Goal: Task Accomplishment & Management: Manage account settings

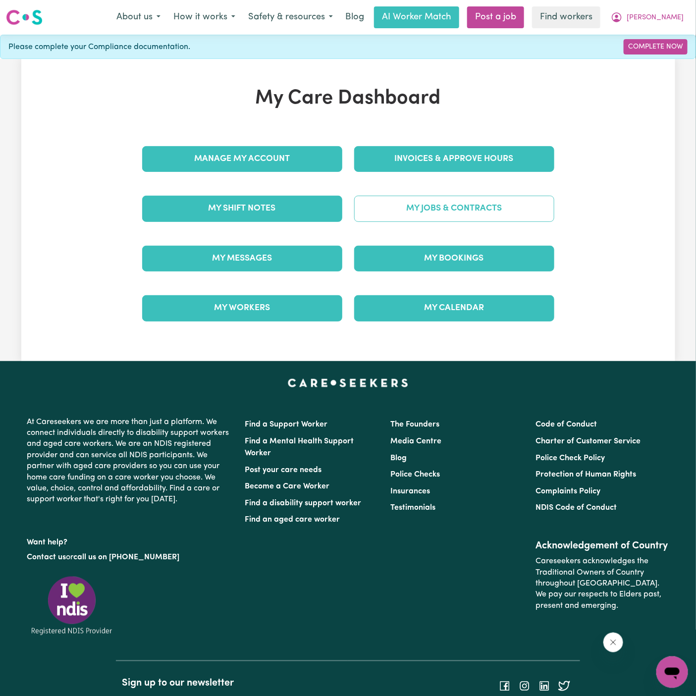
click at [507, 216] on link "My Jobs & Contracts" at bounding box center [454, 209] width 200 height 26
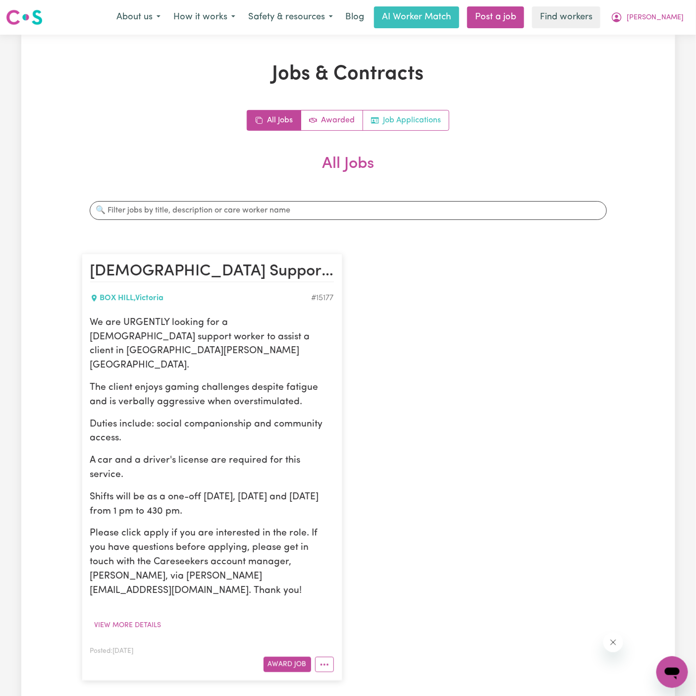
click at [404, 119] on link "Job Applications" at bounding box center [406, 120] width 86 height 20
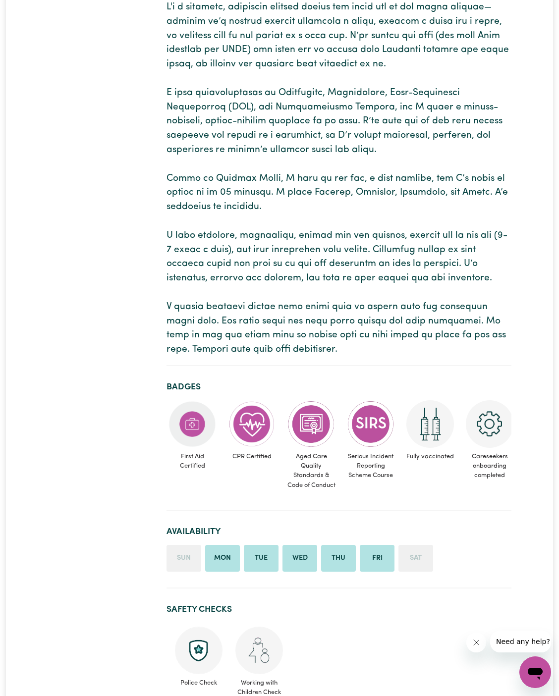
scroll to position [123, 0]
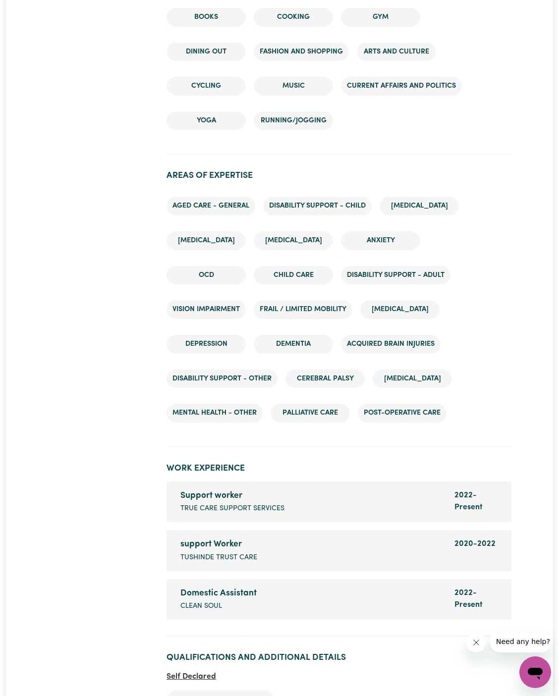
scroll to position [1731, 0]
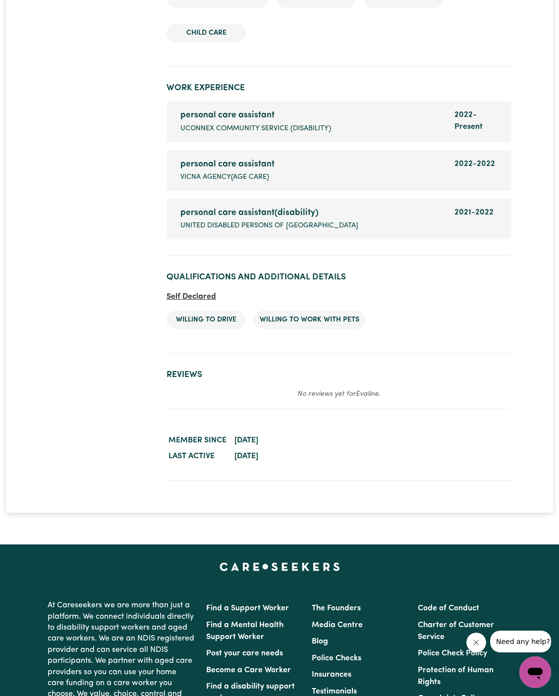
scroll to position [1725, 0]
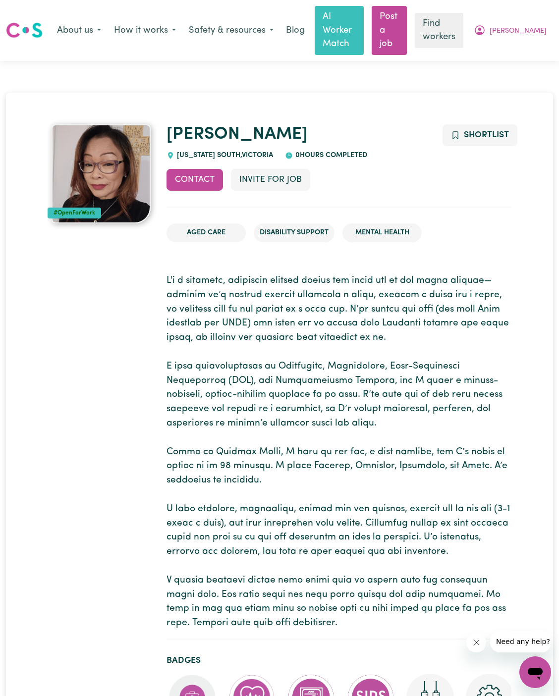
scroll to position [576, 0]
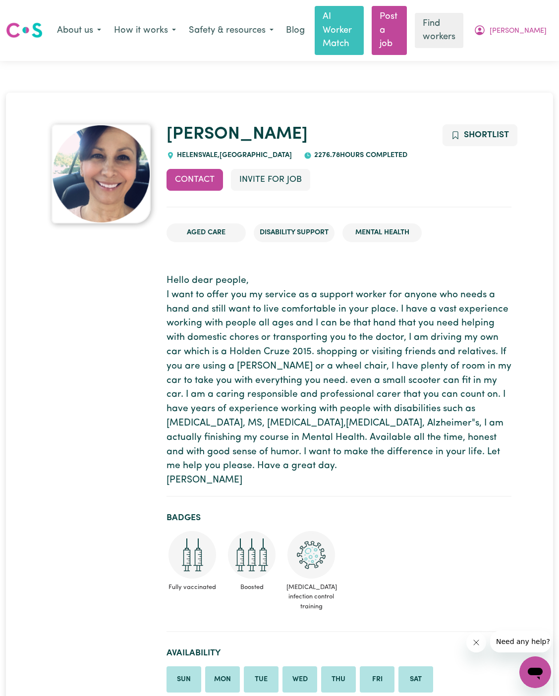
click at [202, 152] on span "HELENSVALE , [GEOGRAPHIC_DATA]" at bounding box center [232, 155] width 117 height 7
copy span "HELENSVALE"
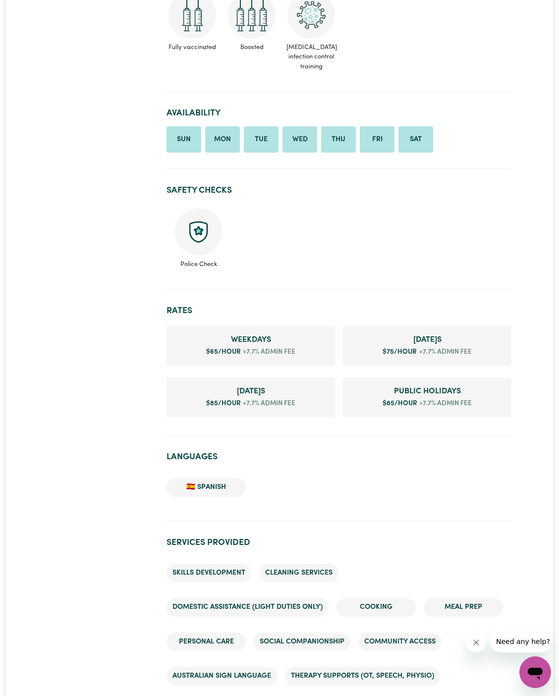
scroll to position [551, 0]
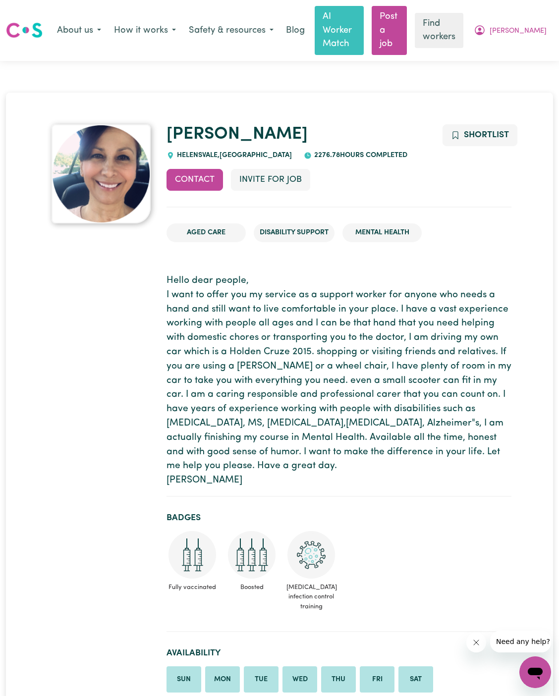
scroll to position [327, 0]
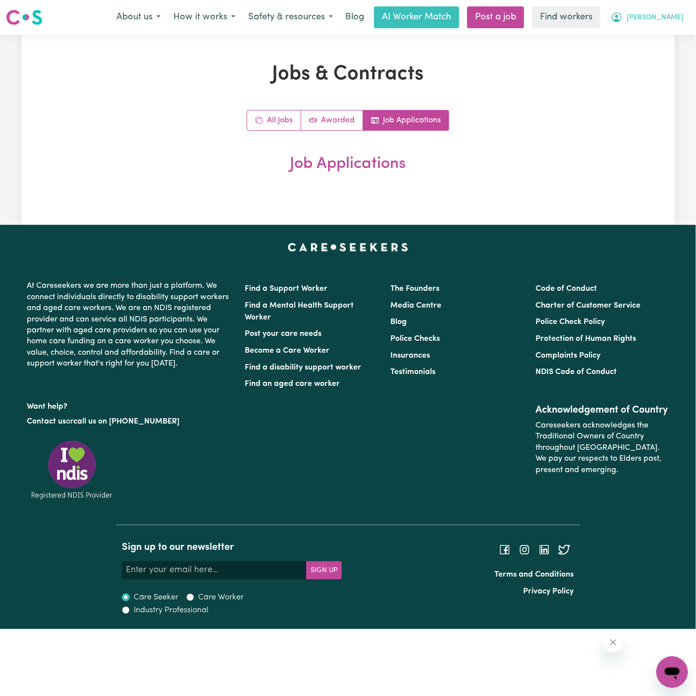
click at [679, 20] on span "[PERSON_NAME]" at bounding box center [655, 17] width 57 height 11
click at [650, 55] on link "Logout" at bounding box center [650, 57] width 78 height 19
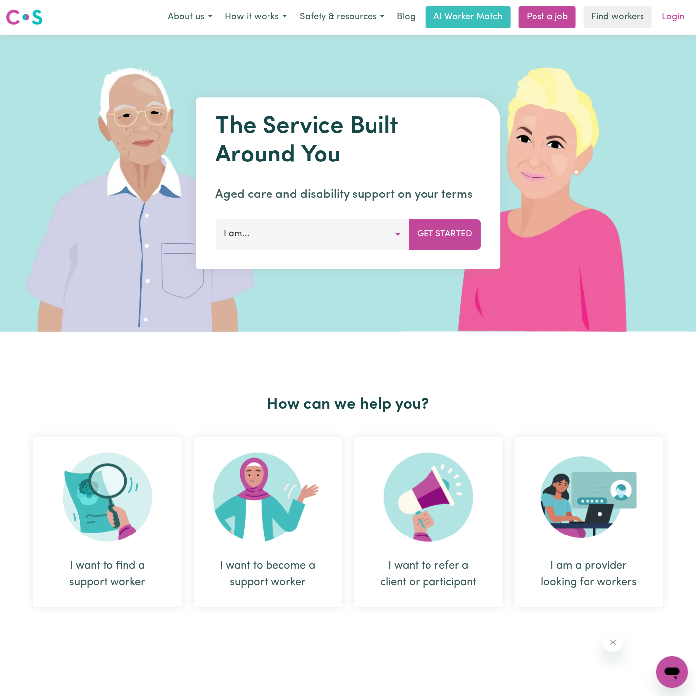
click at [682, 13] on link "Login" at bounding box center [673, 17] width 34 height 22
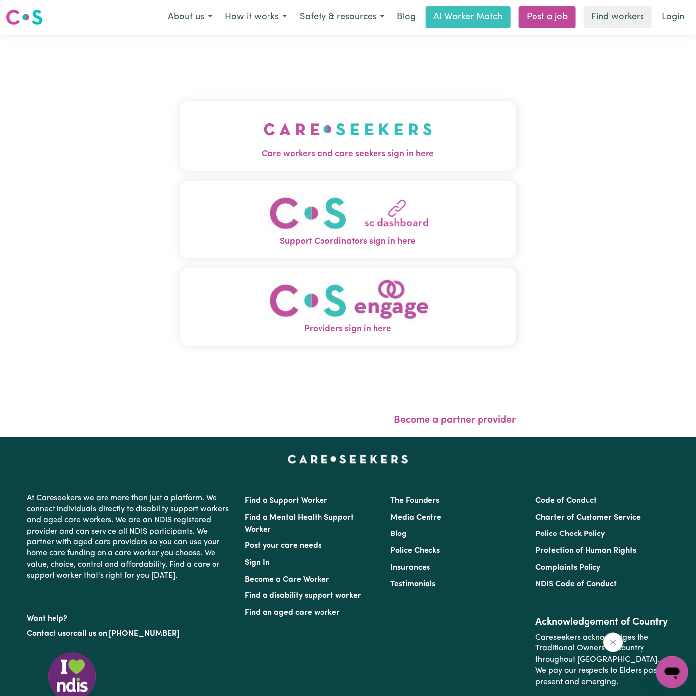
click at [328, 105] on button "Care workers and care seekers sign in here" at bounding box center [348, 135] width 336 height 69
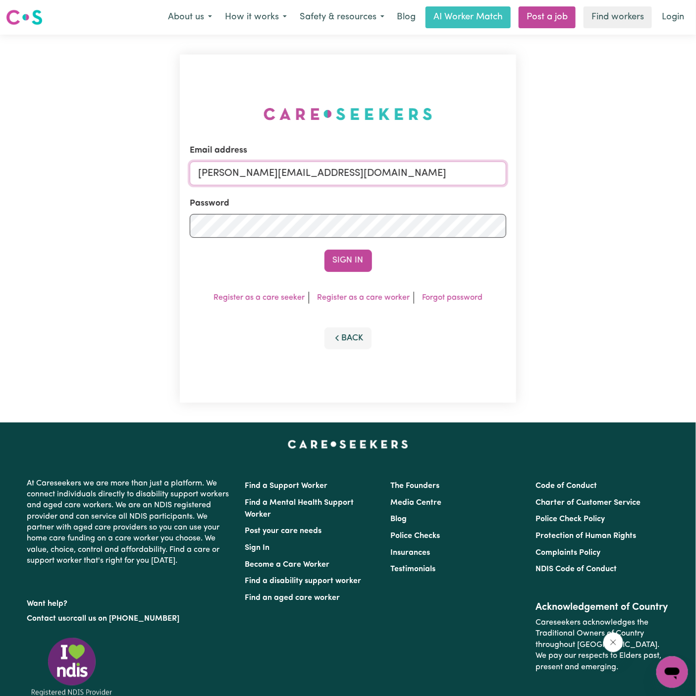
click at [374, 173] on input "dyan@careseekers.com.au" at bounding box center [348, 174] width 317 height 24
drag, startPoint x: 248, startPoint y: 174, endPoint x: 661, endPoint y: 238, distance: 418.6
click at [661, 238] on div "Email address superuser~KarynPenderESS@careseekers.com.au Password Sign In Regi…" at bounding box center [348, 229] width 696 height 388
type input "superuser~dorre"
